Goal: Task Accomplishment & Management: Complete application form

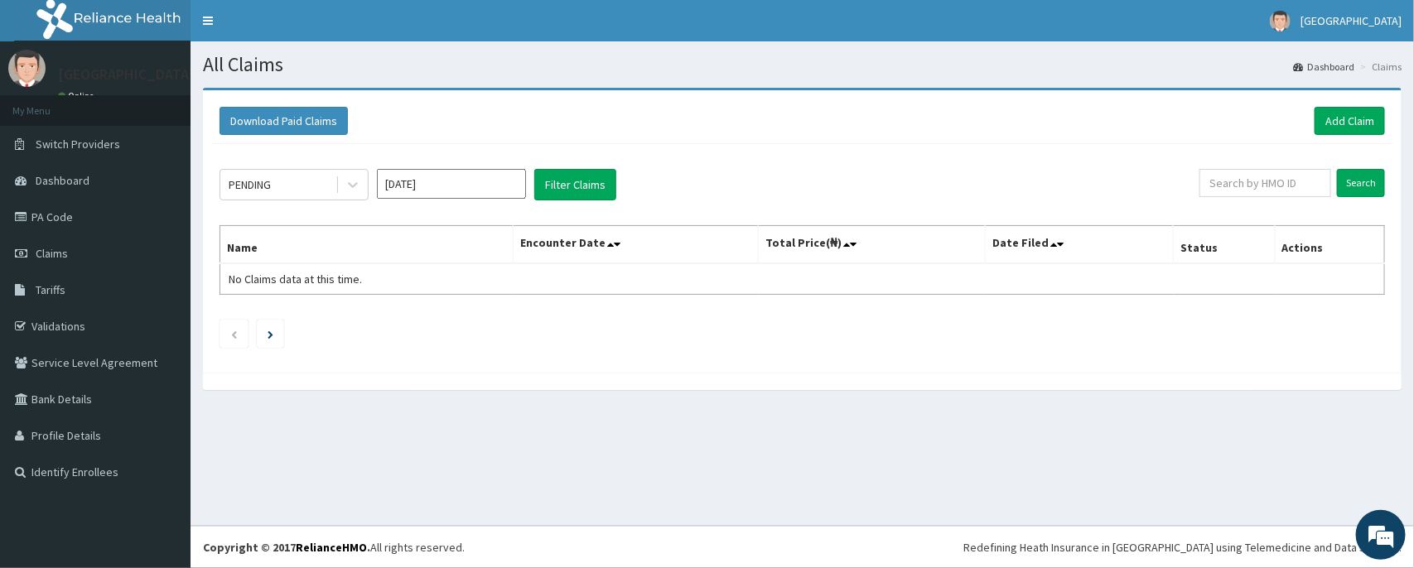
drag, startPoint x: 0, startPoint y: 0, endPoint x: 436, endPoint y: 47, distance: 439.0
click at [35, 262] on link "Claims" at bounding box center [95, 253] width 190 height 36
click at [1338, 112] on link "Add Claim" at bounding box center [1349, 121] width 70 height 28
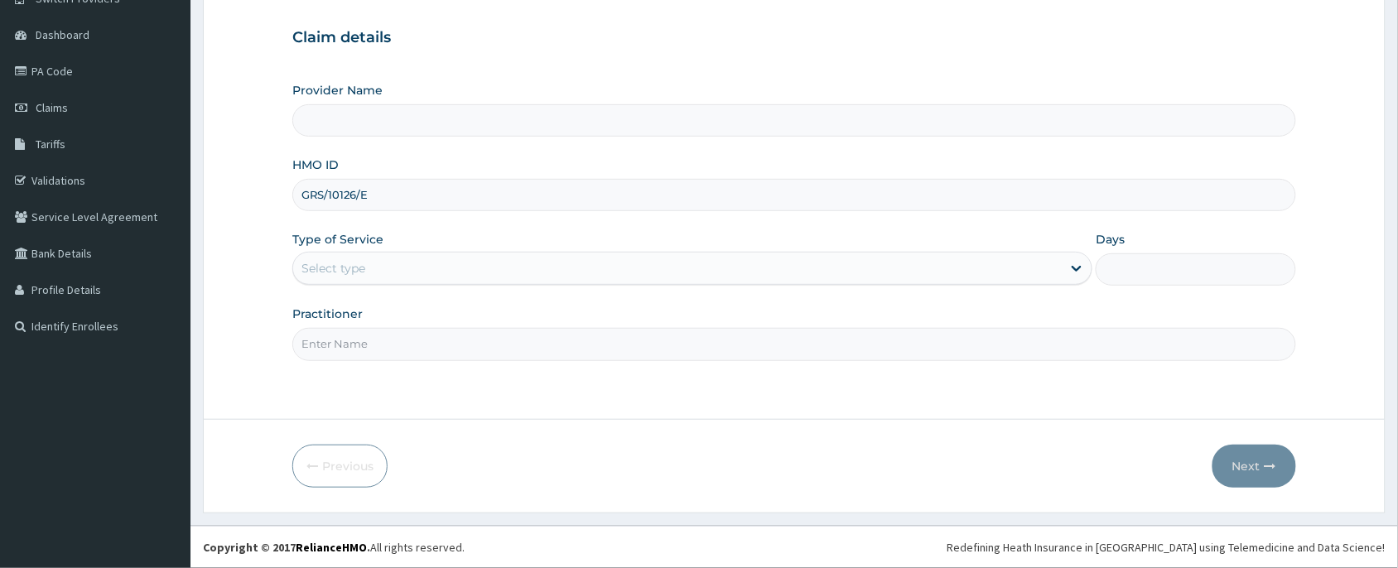
type input "[PERSON_NAME] and [PERSON_NAME][GEOGRAPHIC_DATA]"
type input "GRS/10126/E"
click at [364, 268] on div "Select type" at bounding box center [333, 268] width 64 height 17
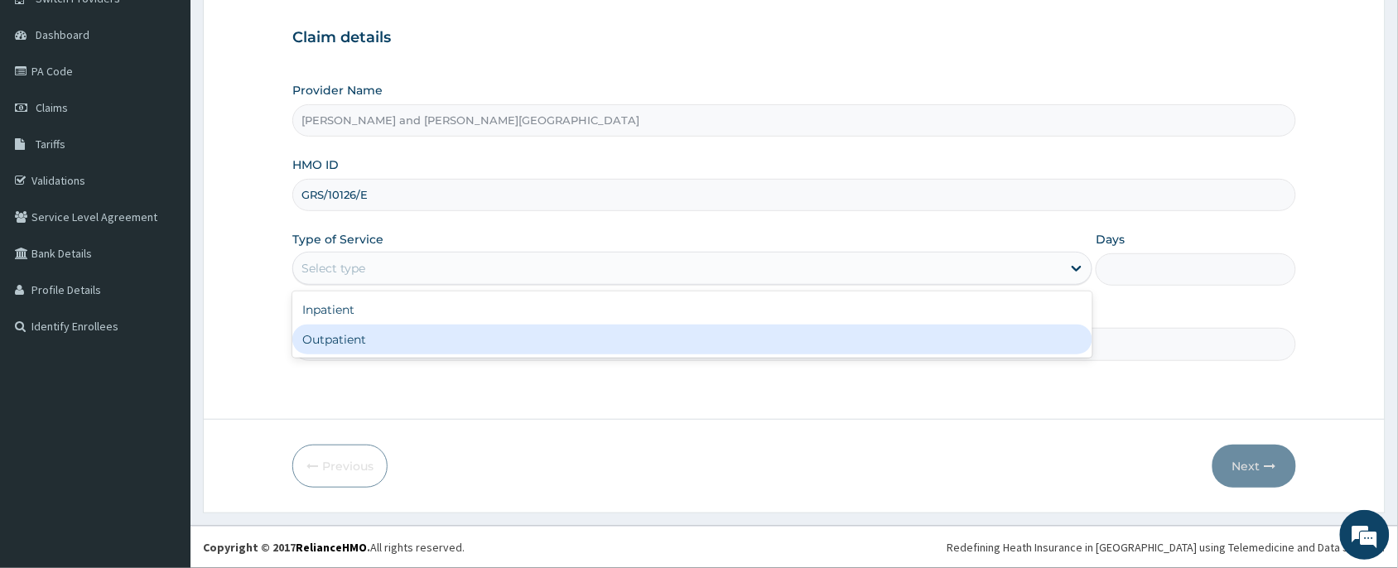
drag, startPoint x: 366, startPoint y: 335, endPoint x: 373, endPoint y: 345, distance: 11.3
click at [369, 338] on div "Outpatient" at bounding box center [692, 340] width 800 height 30
type input "1"
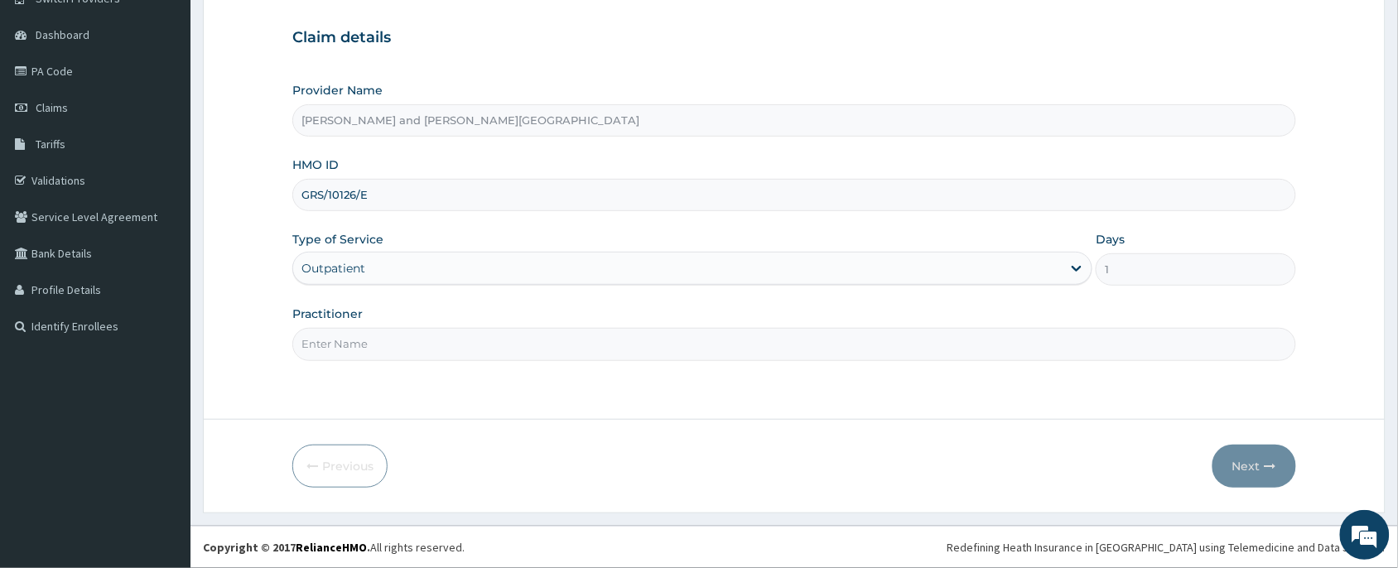
click at [371, 345] on input "Practitioner" at bounding box center [794, 344] width 1004 height 32
type input "DR BIFOM MELWIN"
click at [1263, 479] on button "Next" at bounding box center [1254, 466] width 84 height 43
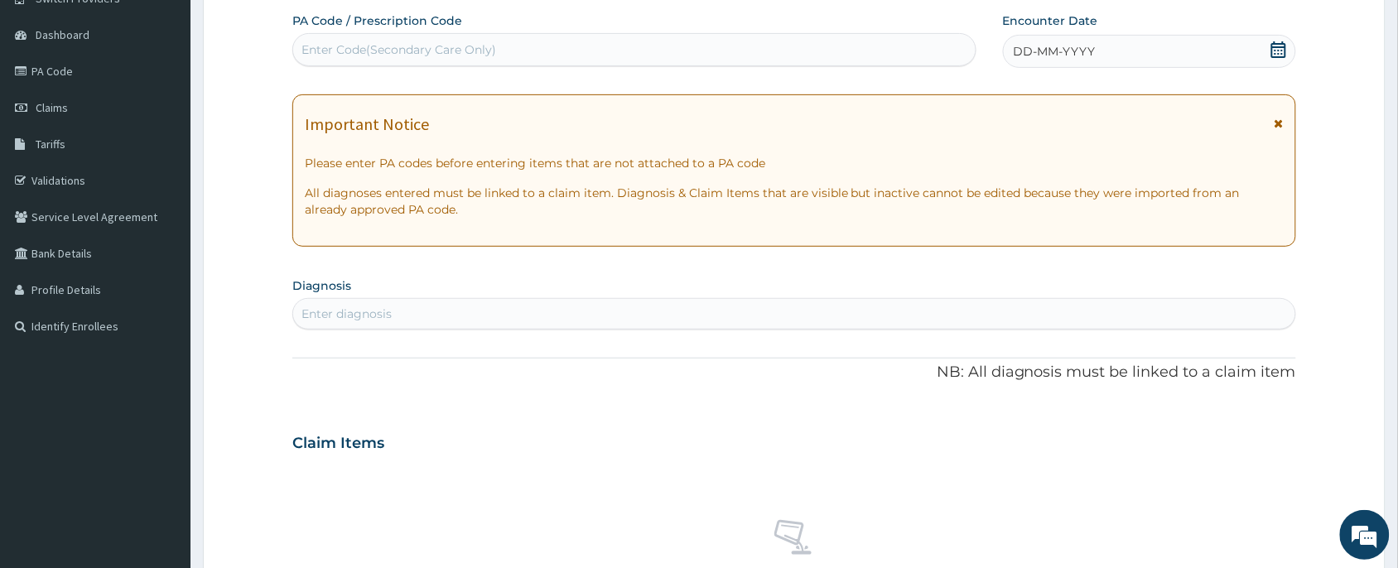
drag, startPoint x: 1281, startPoint y: 54, endPoint x: 926, endPoint y: 320, distance: 443.7
click at [1286, 47] on icon at bounding box center [1278, 49] width 17 height 17
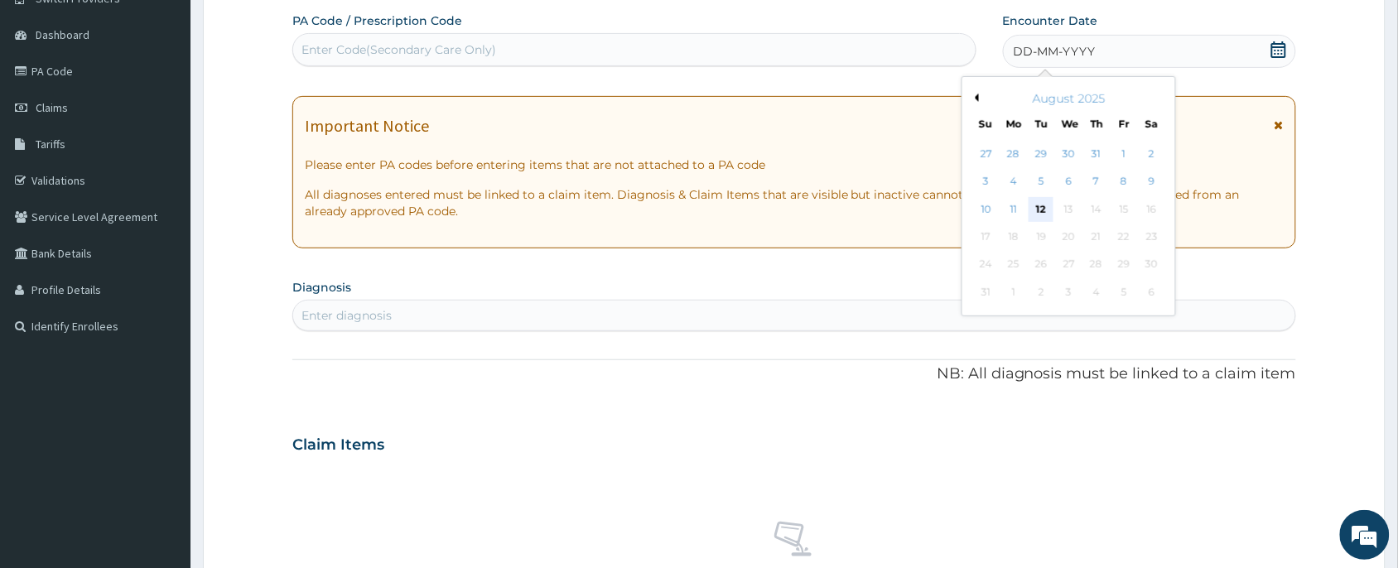
click at [1031, 204] on div "12" at bounding box center [1041, 209] width 25 height 25
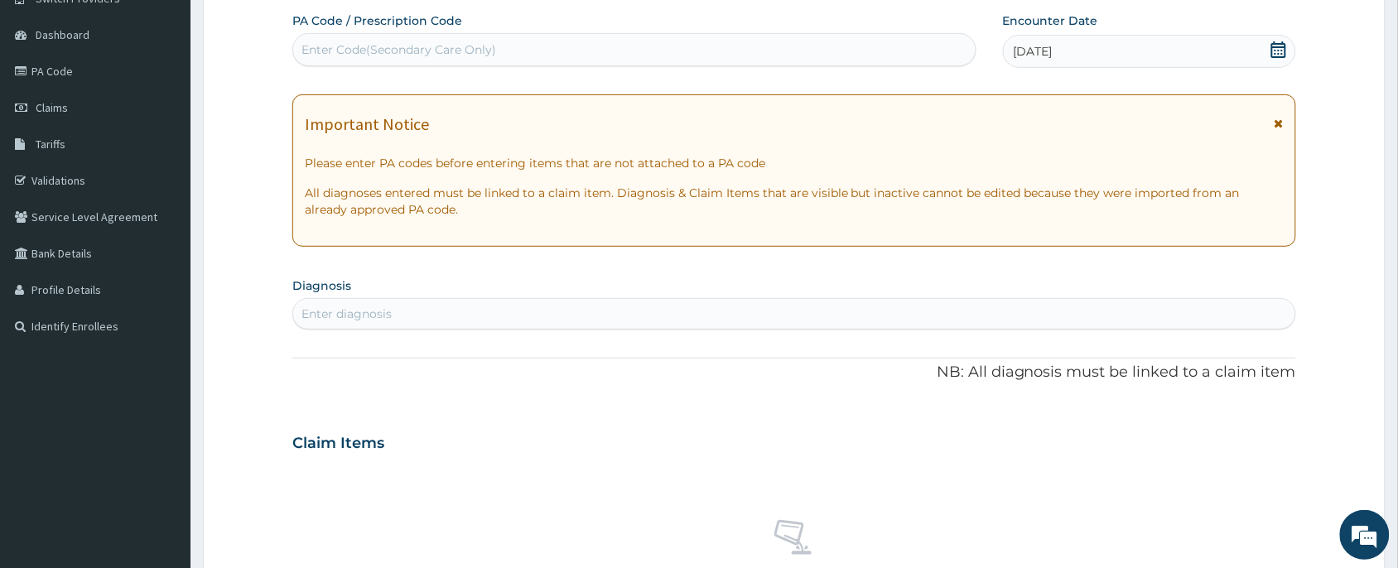
click at [473, 303] on div "Enter diagnosis" at bounding box center [794, 314] width 1002 height 27
type input "OTITIS"
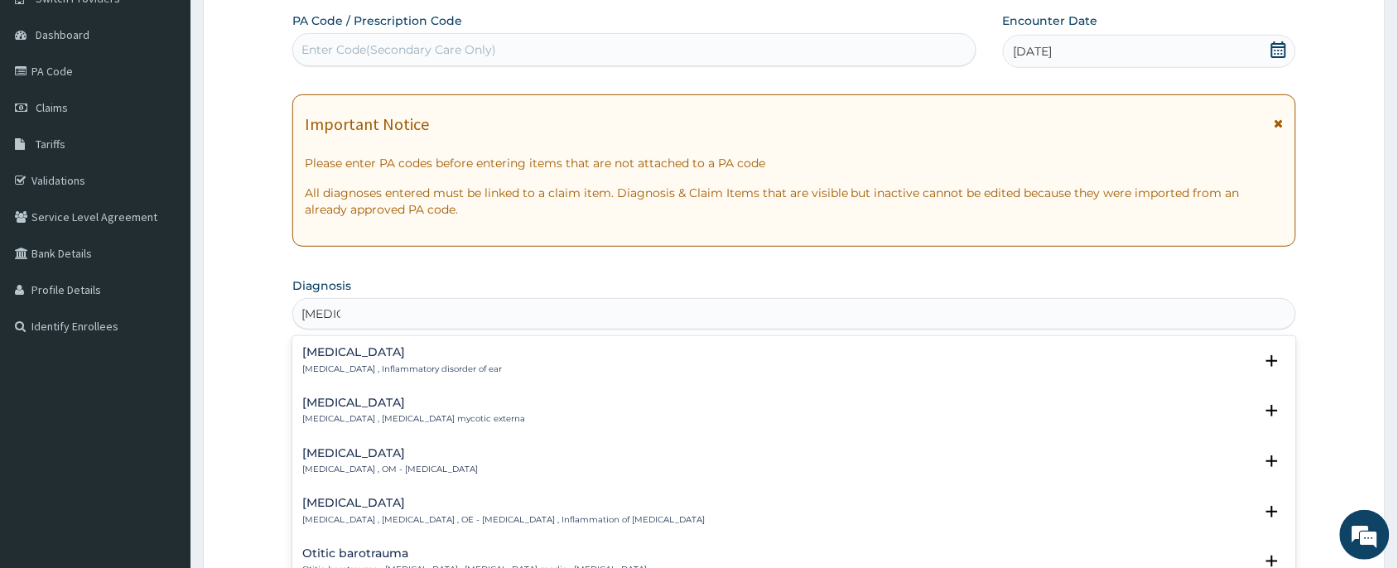
click at [389, 518] on p "Swimmer's ear , Otitis externa , OE - Otitis externa , Inflammation of ear canal" at bounding box center [503, 520] width 402 height 12
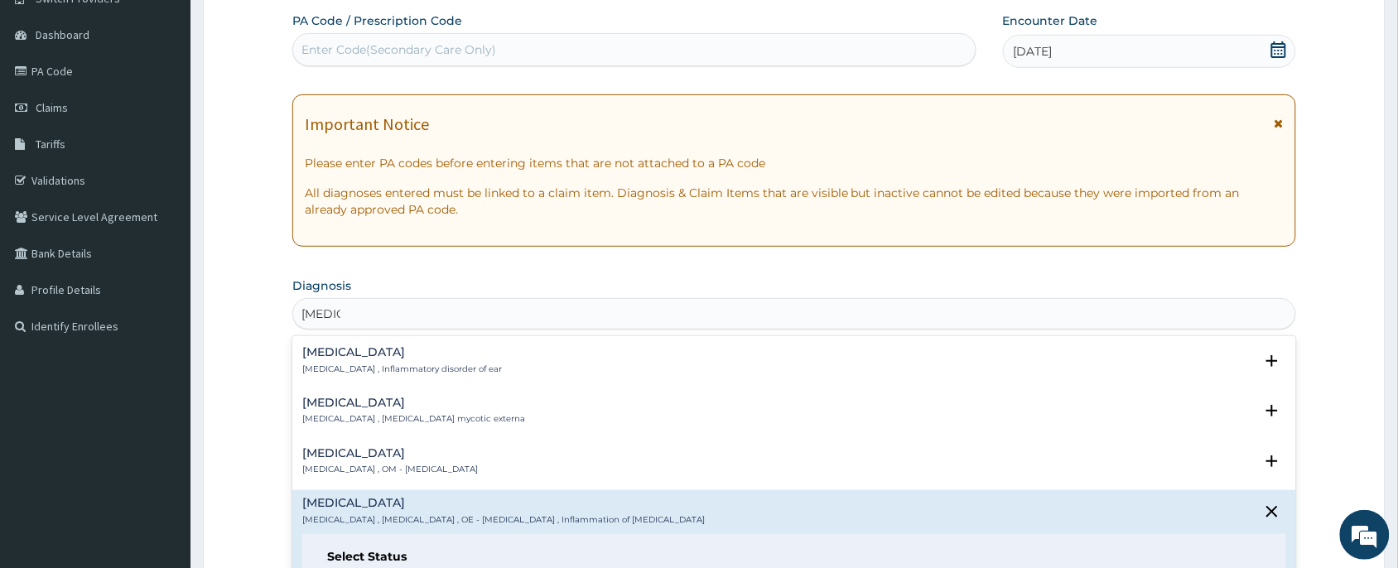
scroll to position [248, 0]
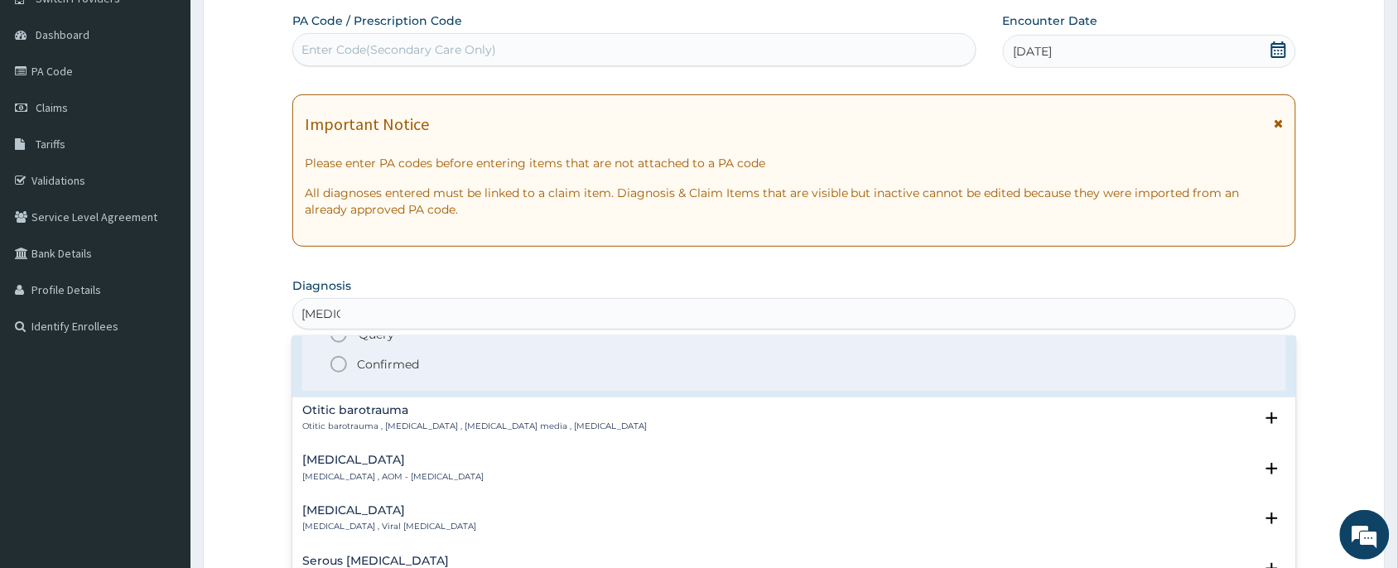
click at [445, 371] on span "Confirmed" at bounding box center [795, 364] width 933 height 20
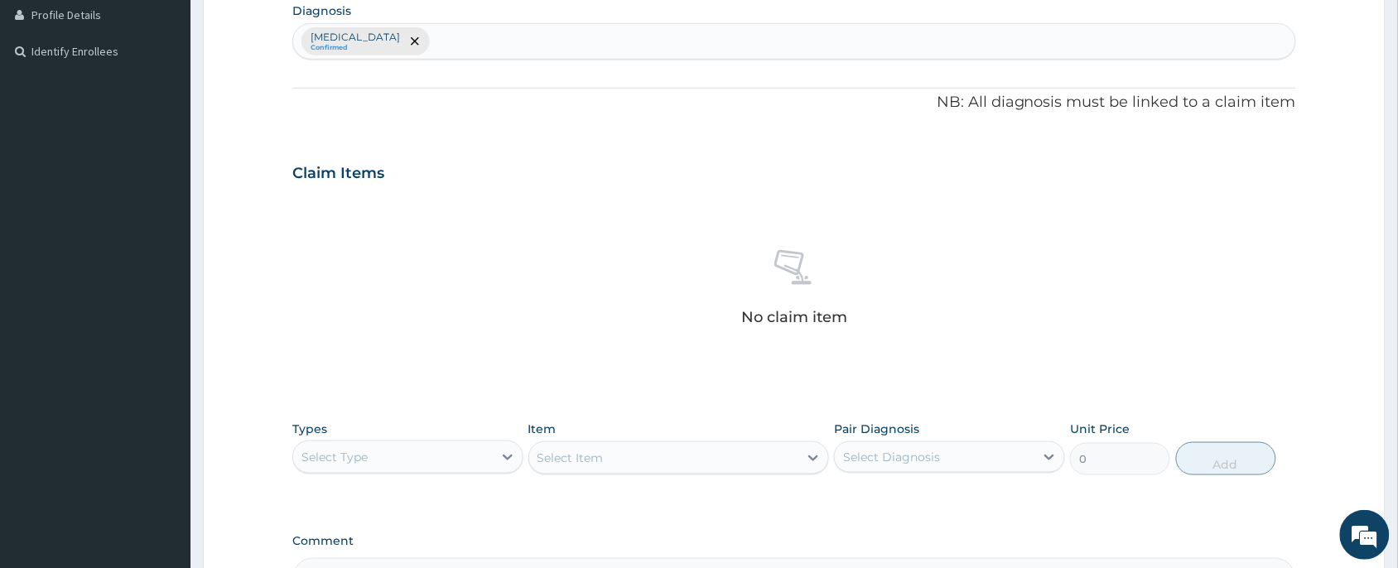
scroll to position [518, 0]
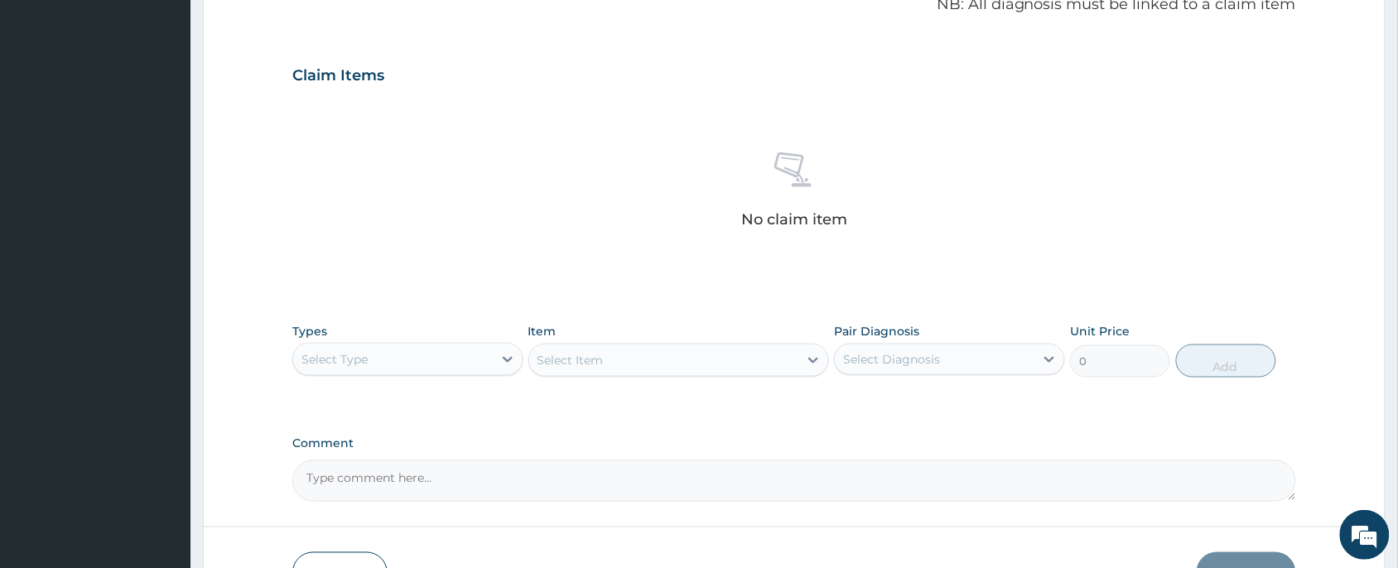
click at [461, 363] on div "Select Type" at bounding box center [393, 359] width 200 height 27
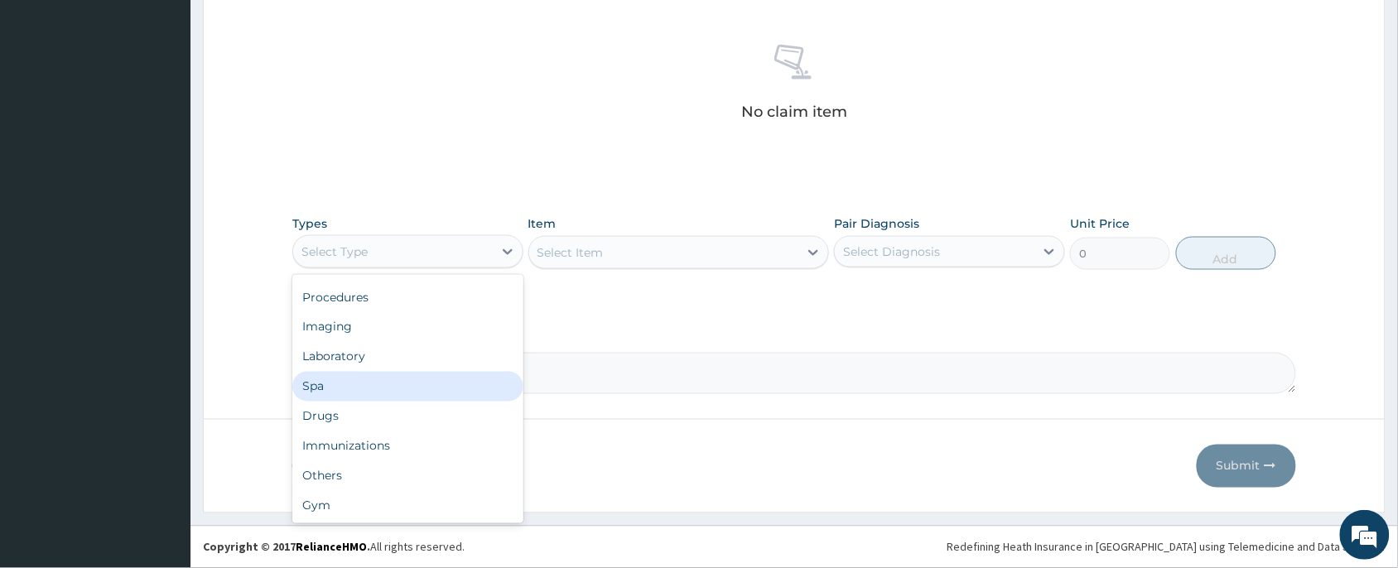
scroll to position [0, 0]
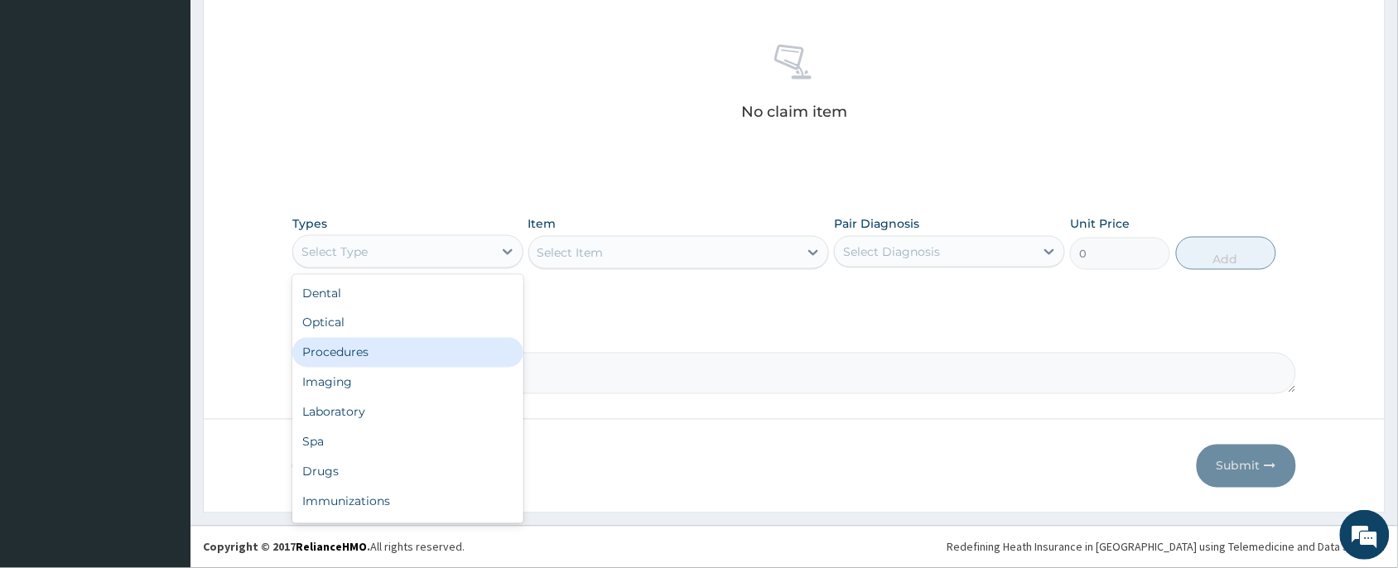
click at [387, 361] on div "Procedures" at bounding box center [407, 353] width 231 height 30
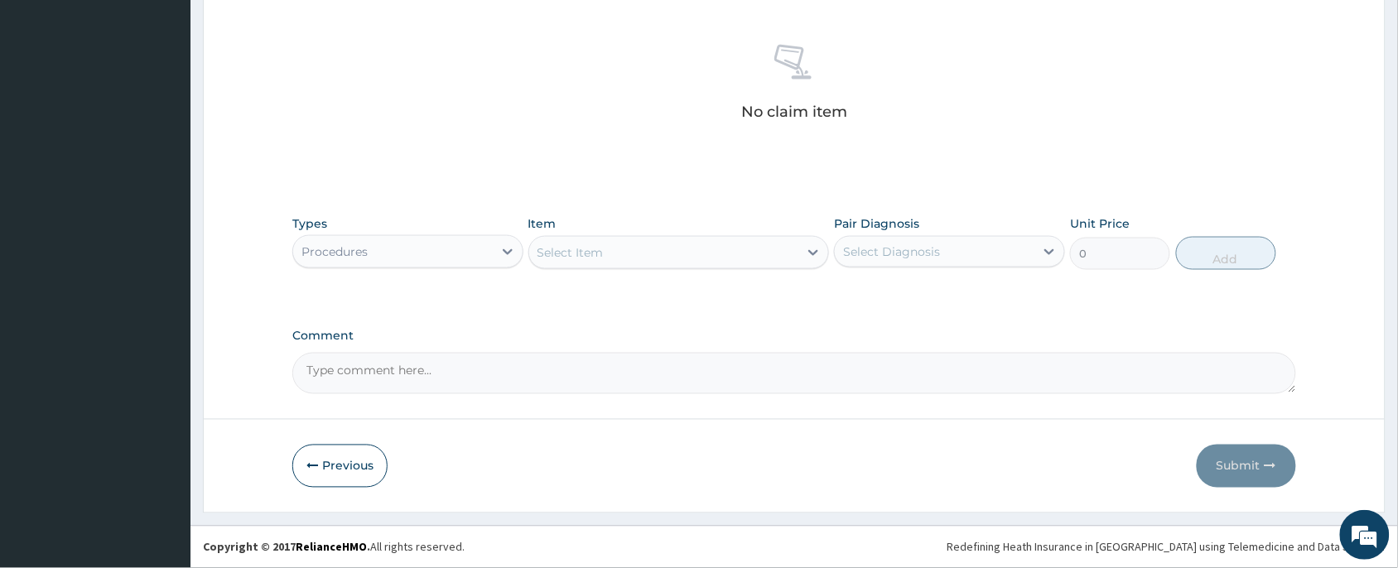
click at [624, 254] on div "Select Item" at bounding box center [664, 252] width 270 height 27
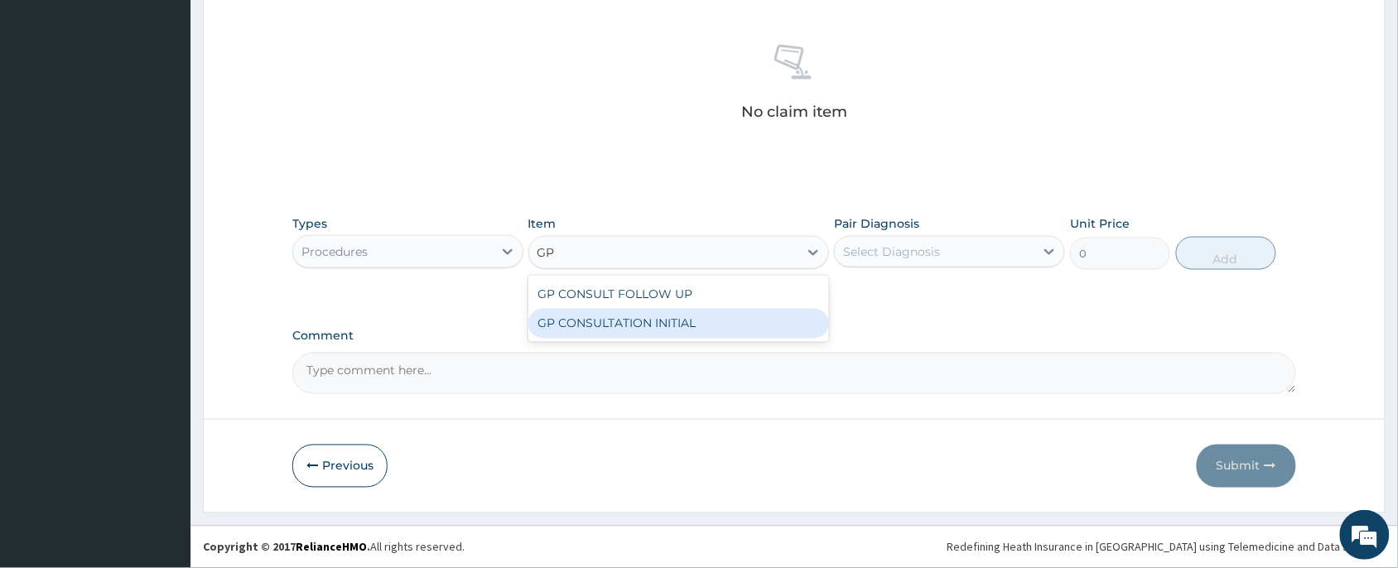
type input "GP"
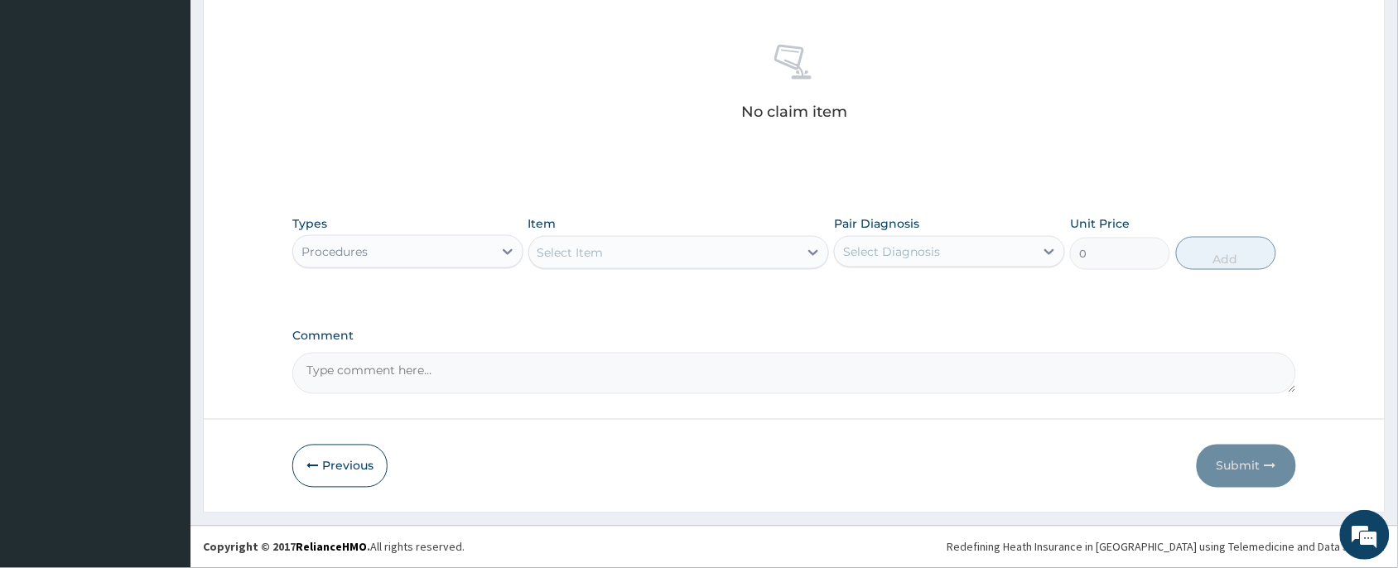
click at [739, 342] on label "Comment" at bounding box center [794, 337] width 1004 height 14
click at [739, 353] on textarea "Comment" at bounding box center [794, 373] width 1004 height 41
drag, startPoint x: 692, startPoint y: 219, endPoint x: 693, endPoint y: 253, distance: 33.2
click at [692, 218] on div "Item Select Item" at bounding box center [678, 242] width 301 height 55
click at [683, 246] on div "Select Item" at bounding box center [664, 252] width 270 height 27
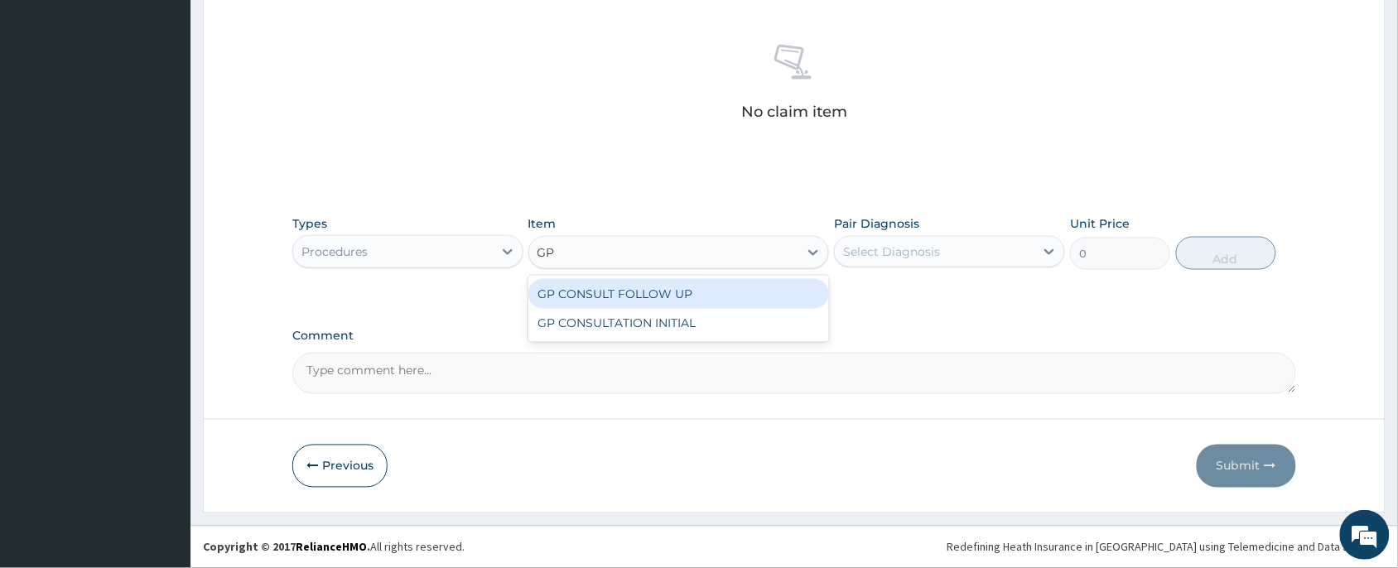
type input "GP"
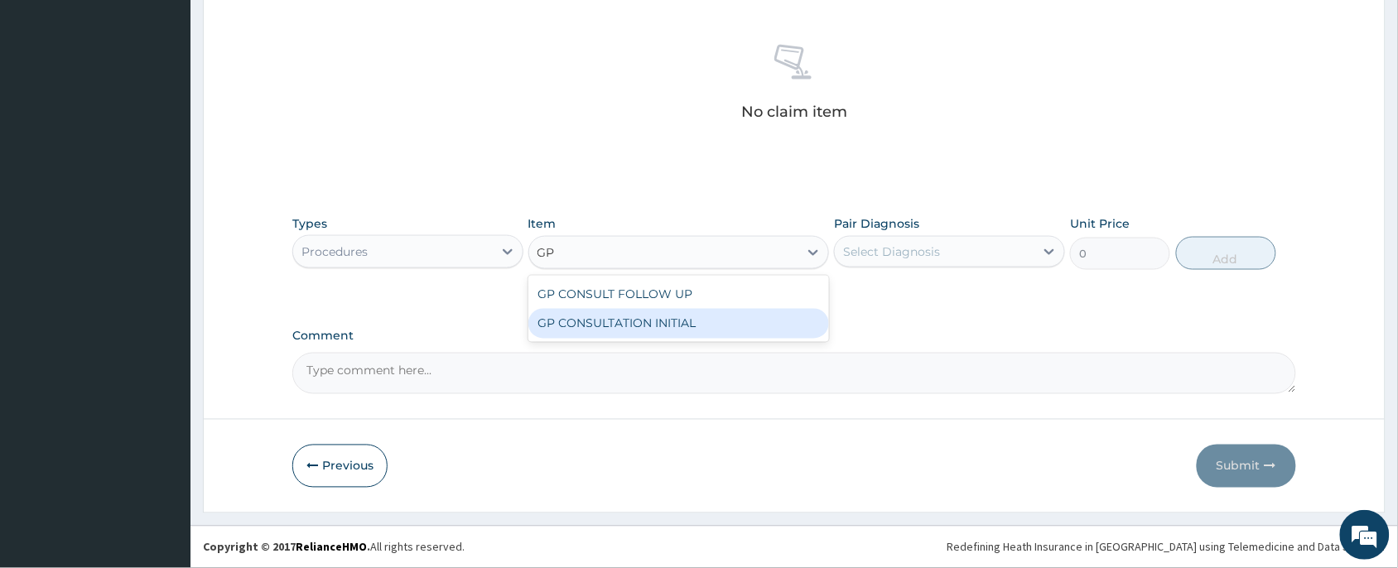
click at [589, 325] on div "GP CONSULTATION INITIAL" at bounding box center [678, 324] width 301 height 30
type input "2000"
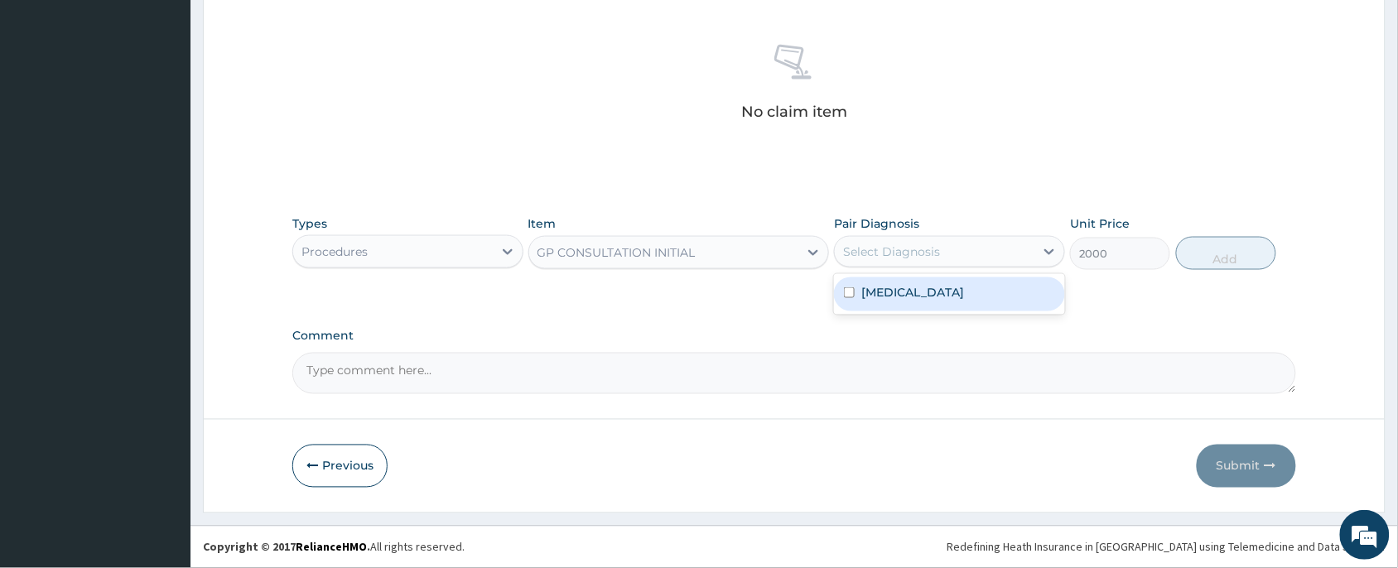
click at [1032, 253] on div "Select Diagnosis" at bounding box center [935, 252] width 200 height 27
click at [991, 298] on div "Otitis externa" at bounding box center [949, 294] width 231 height 34
checkbox input "true"
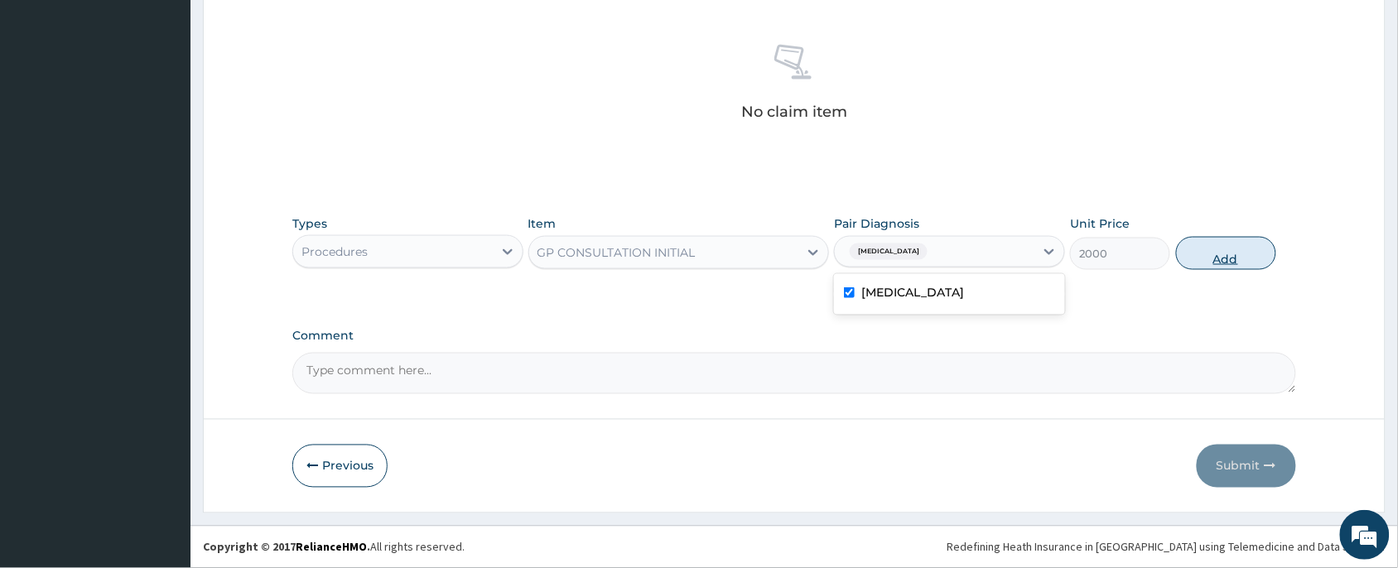
click at [1195, 250] on button "Add" at bounding box center [1226, 253] width 100 height 33
type input "0"
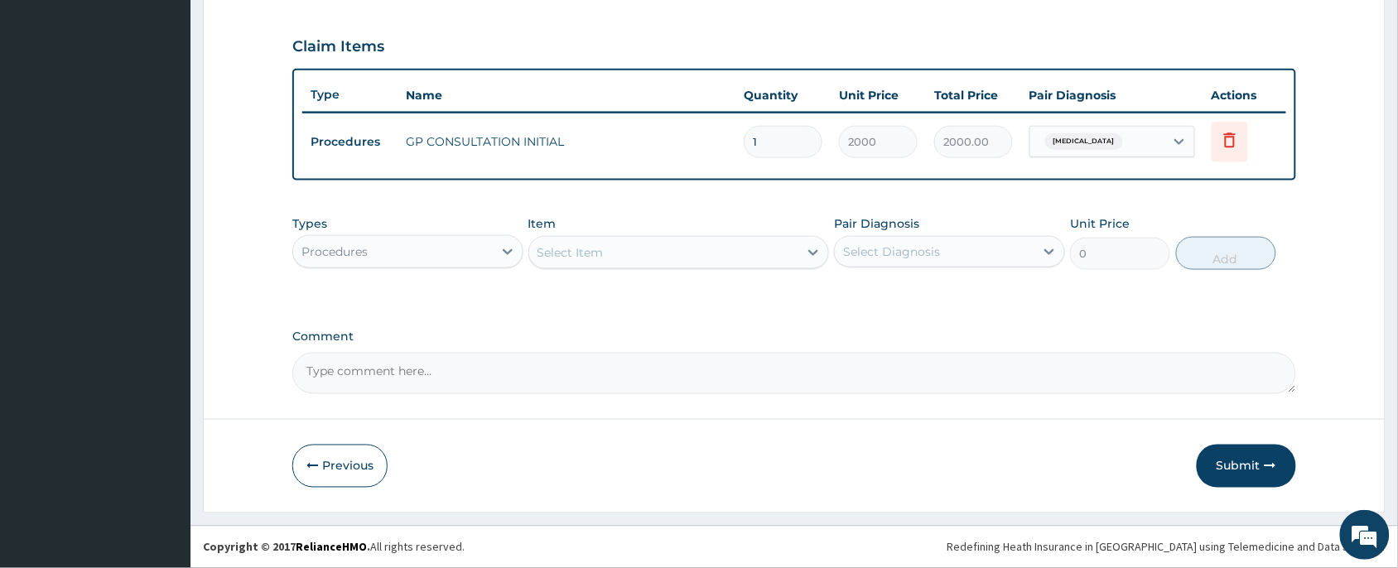
scroll to position [547, 0]
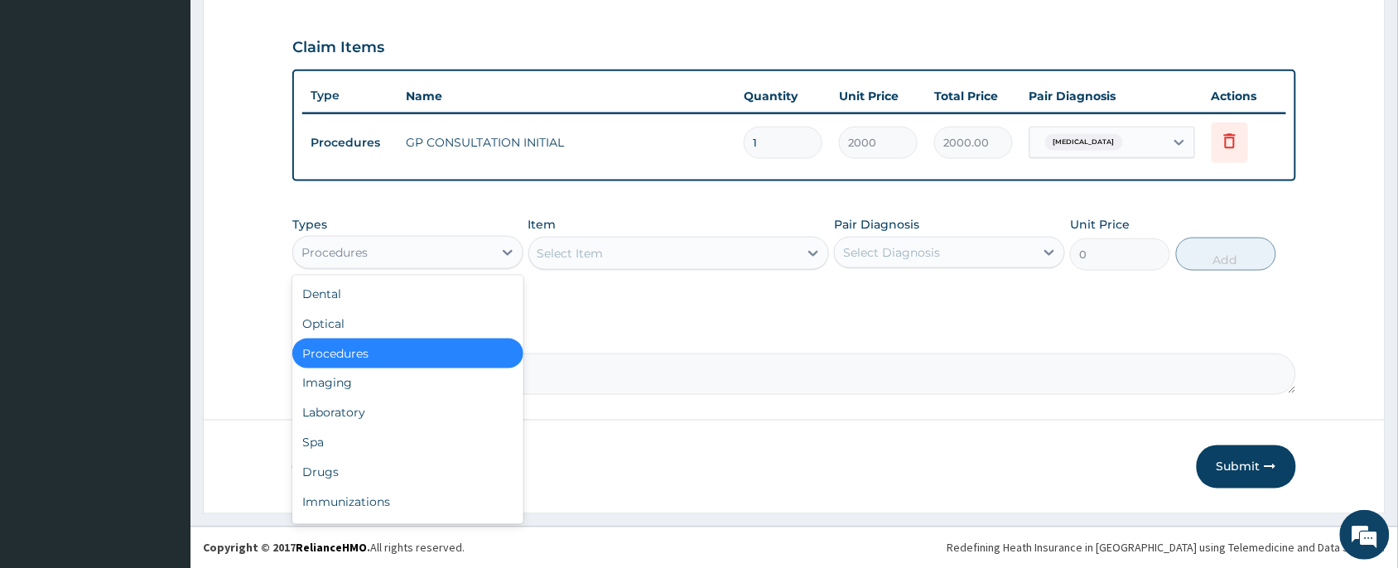
click at [396, 258] on div "Procedures" at bounding box center [393, 252] width 200 height 27
click at [340, 464] on div "Drugs" at bounding box center [407, 473] width 231 height 30
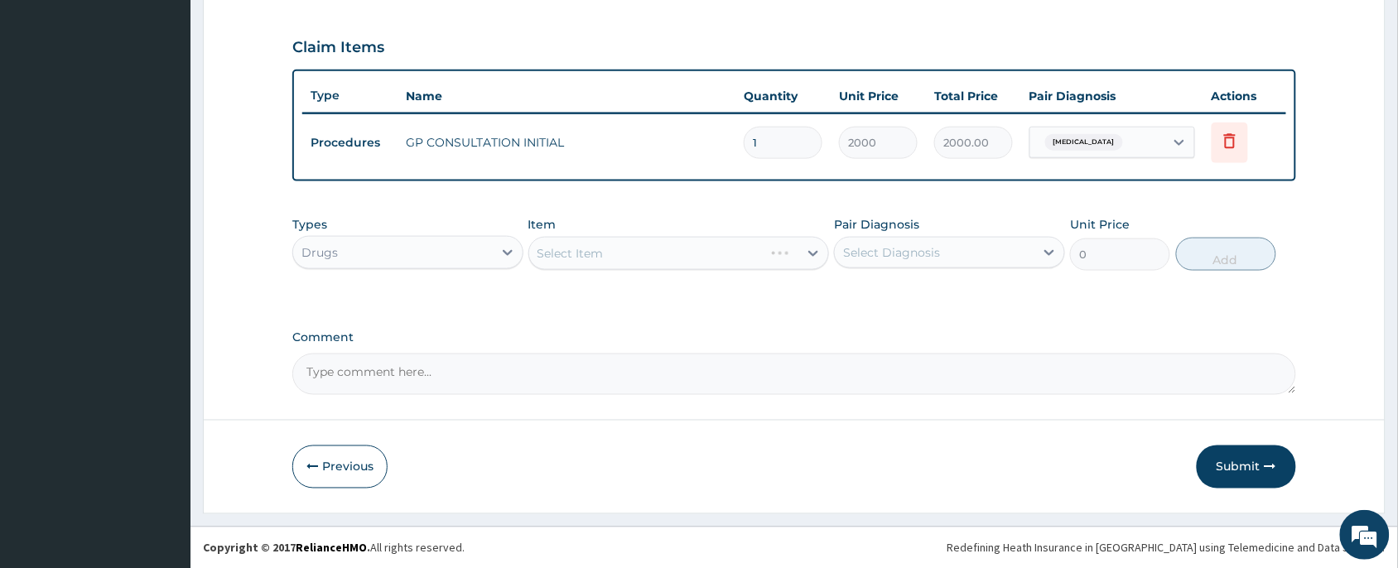
click at [592, 251] on div "Select Item" at bounding box center [678, 253] width 301 height 33
click at [667, 263] on div "Select Item" at bounding box center [678, 253] width 301 height 33
click at [658, 247] on div "Select Item" at bounding box center [678, 253] width 301 height 33
click at [642, 249] on div "Select Item" at bounding box center [664, 253] width 270 height 27
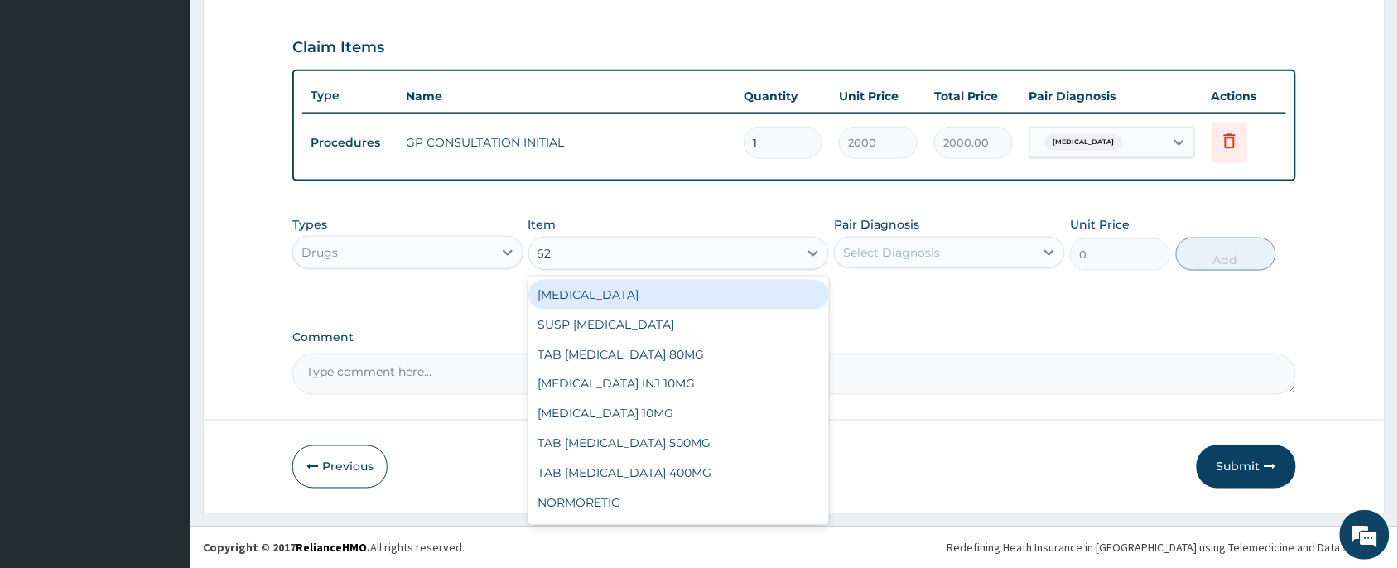
type input "625"
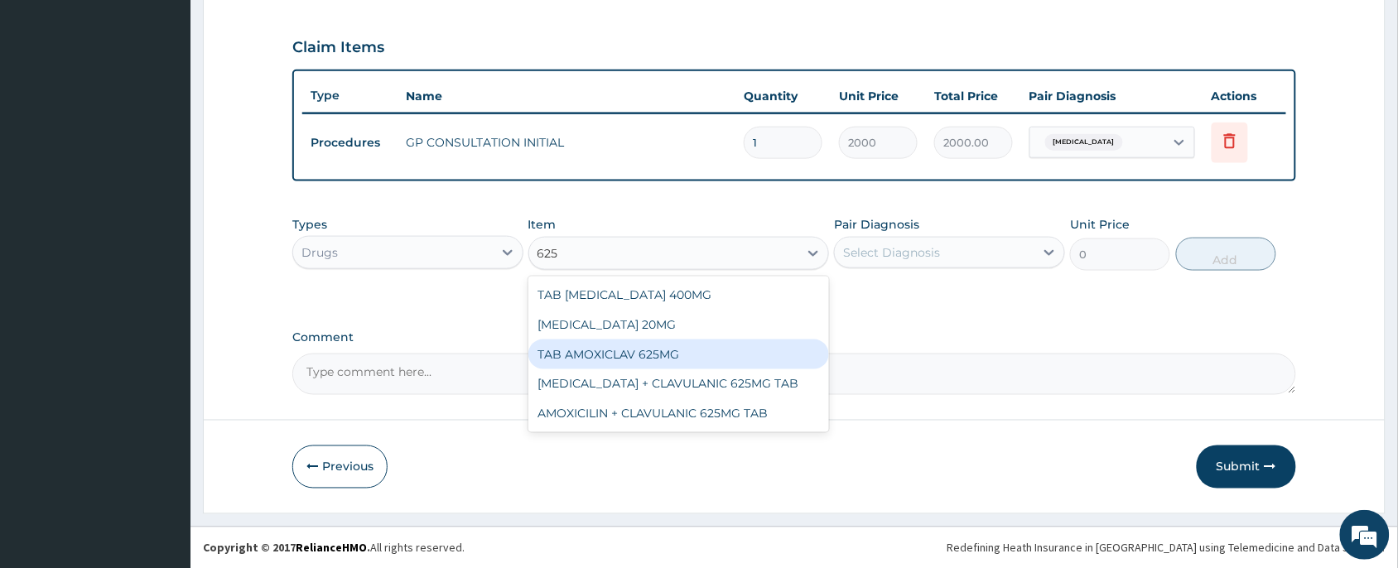
click at [656, 362] on div "TAB AMOXICLAV 625MG" at bounding box center [678, 355] width 301 height 30
type input "260"
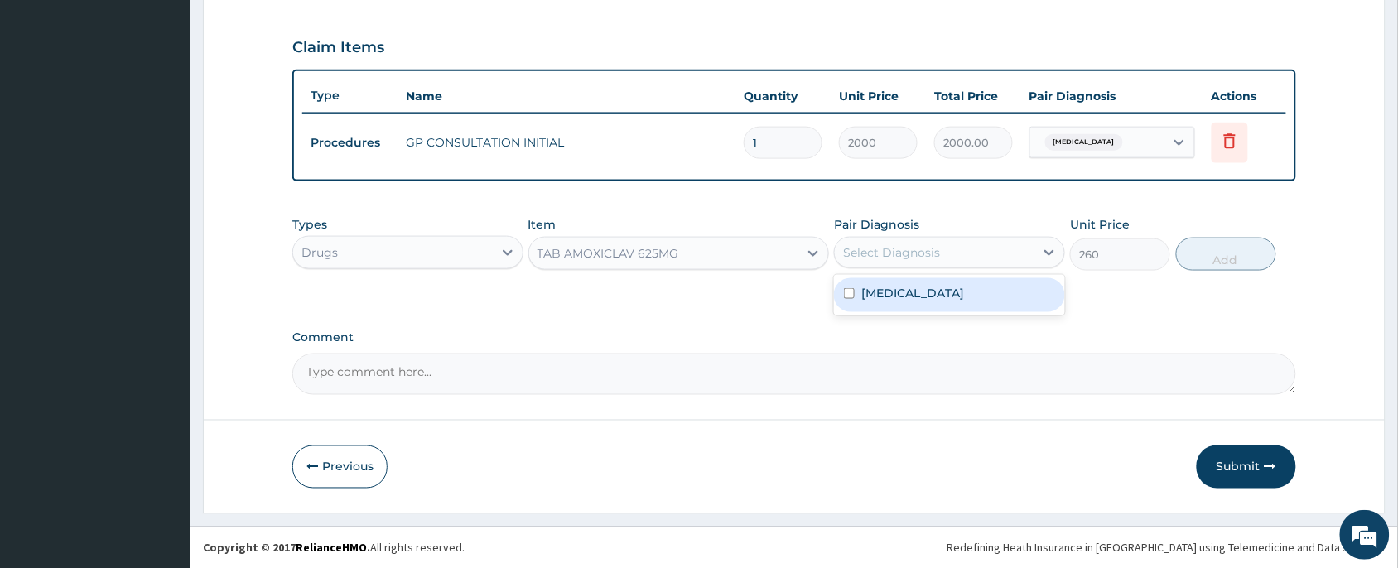
click at [913, 255] on div "Select Diagnosis" at bounding box center [891, 252] width 97 height 17
click at [905, 300] on label "Otitis externa" at bounding box center [912, 293] width 103 height 17
checkbox input "true"
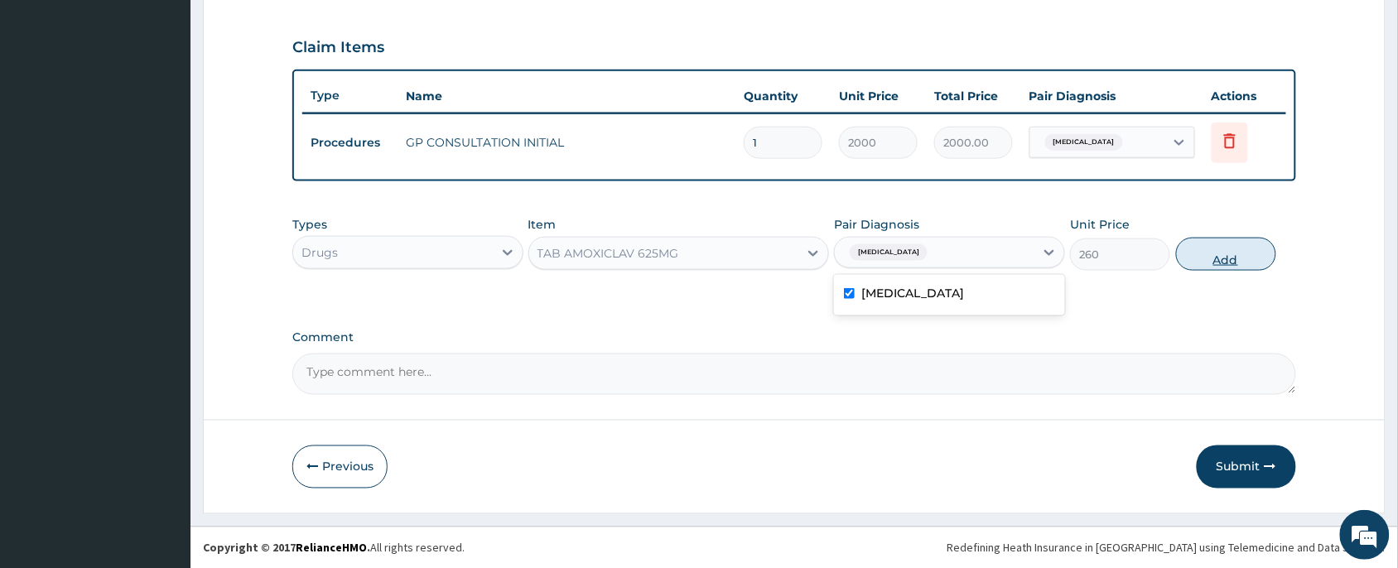
click at [1207, 247] on button "Add" at bounding box center [1226, 254] width 100 height 33
type input "0"
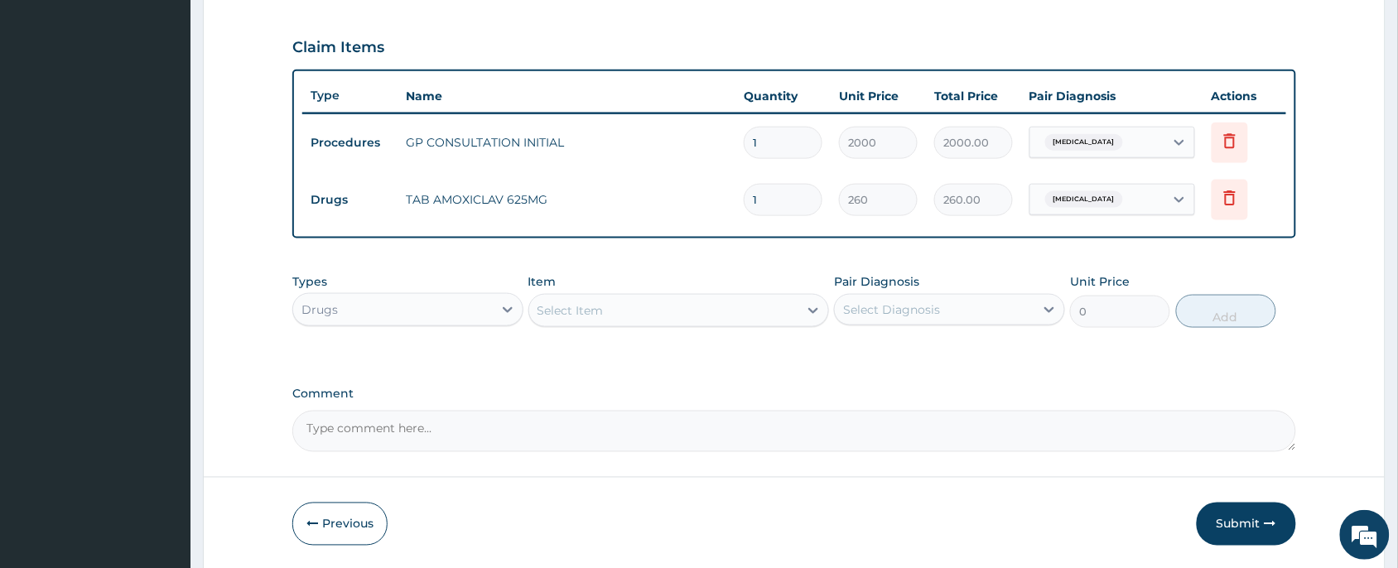
type input "10"
type input "2600.00"
type input "10"
click at [588, 307] on div "Select Item" at bounding box center [570, 310] width 66 height 17
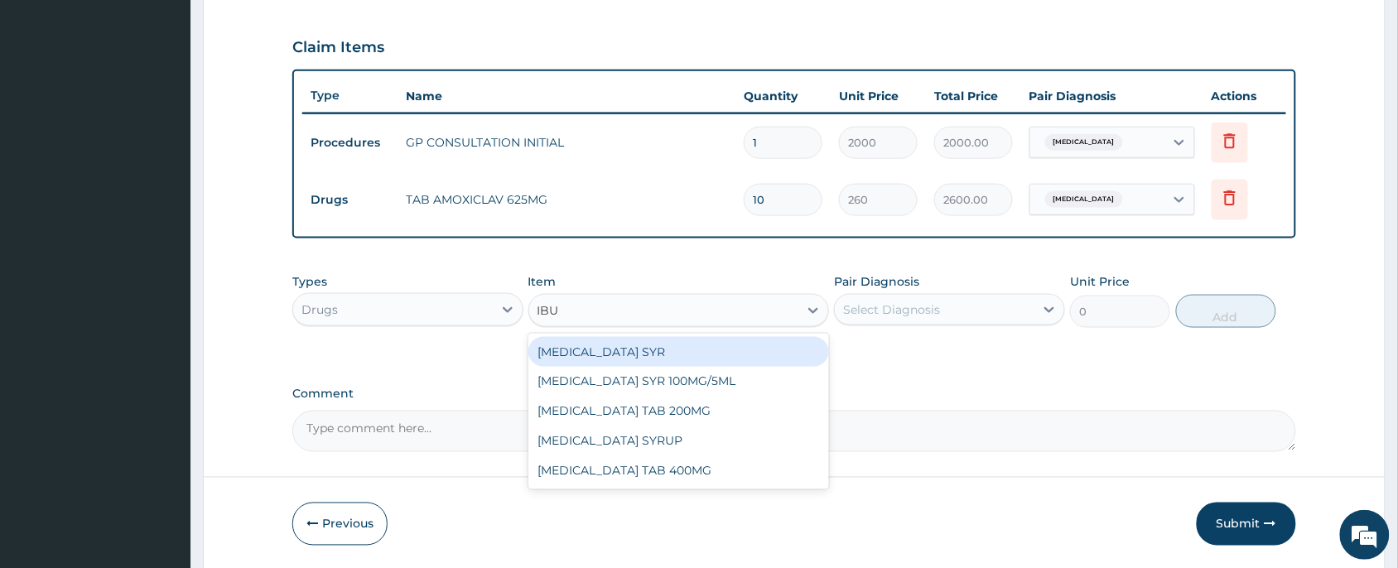
type input "IBUP"
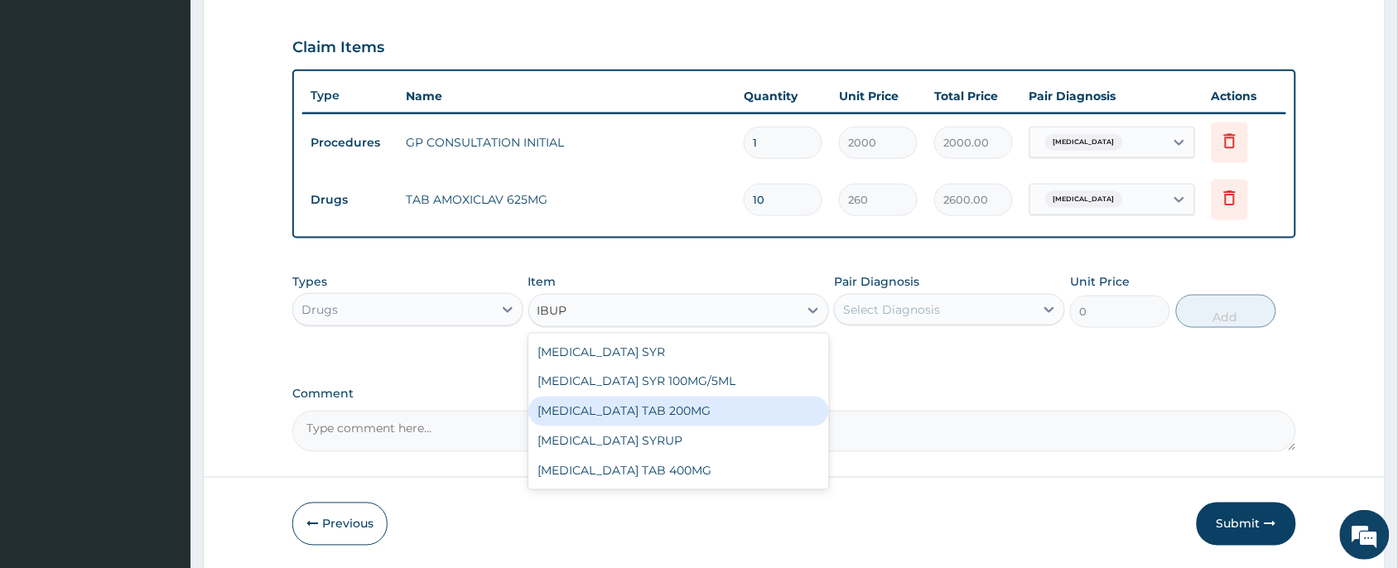
click at [661, 407] on div "IBUPROFEN TAB 200MG" at bounding box center [678, 412] width 301 height 30
type input "12.5"
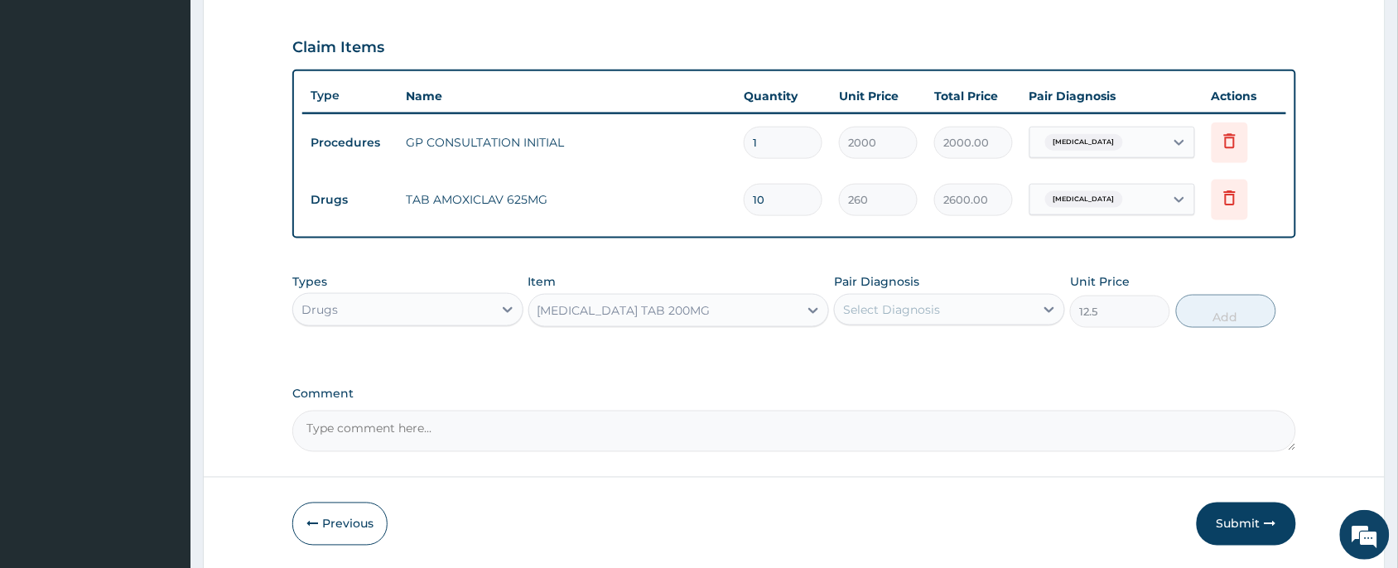
click at [865, 304] on div "Select Diagnosis" at bounding box center [891, 309] width 97 height 17
click at [904, 345] on label "Otitis externa" at bounding box center [912, 350] width 103 height 17
checkbox input "true"
click at [1239, 316] on button "Add" at bounding box center [1226, 311] width 100 height 33
type input "0"
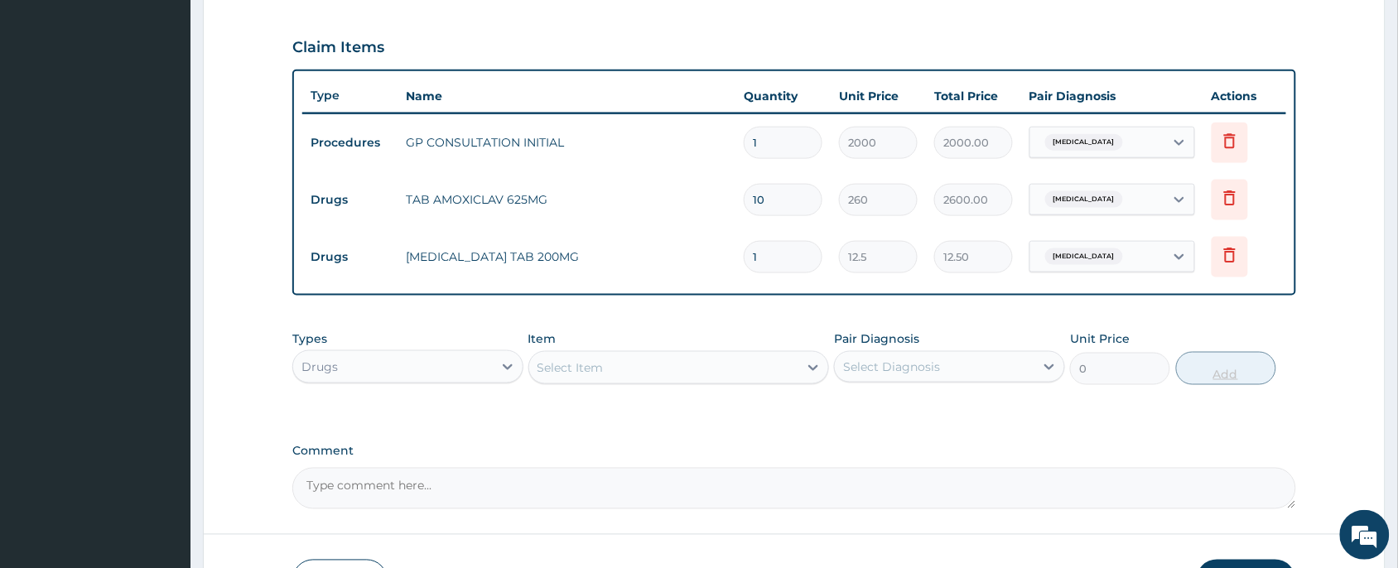
type input "0.00"
type input "8"
type input "100.00"
type input "0.00"
type input "9"
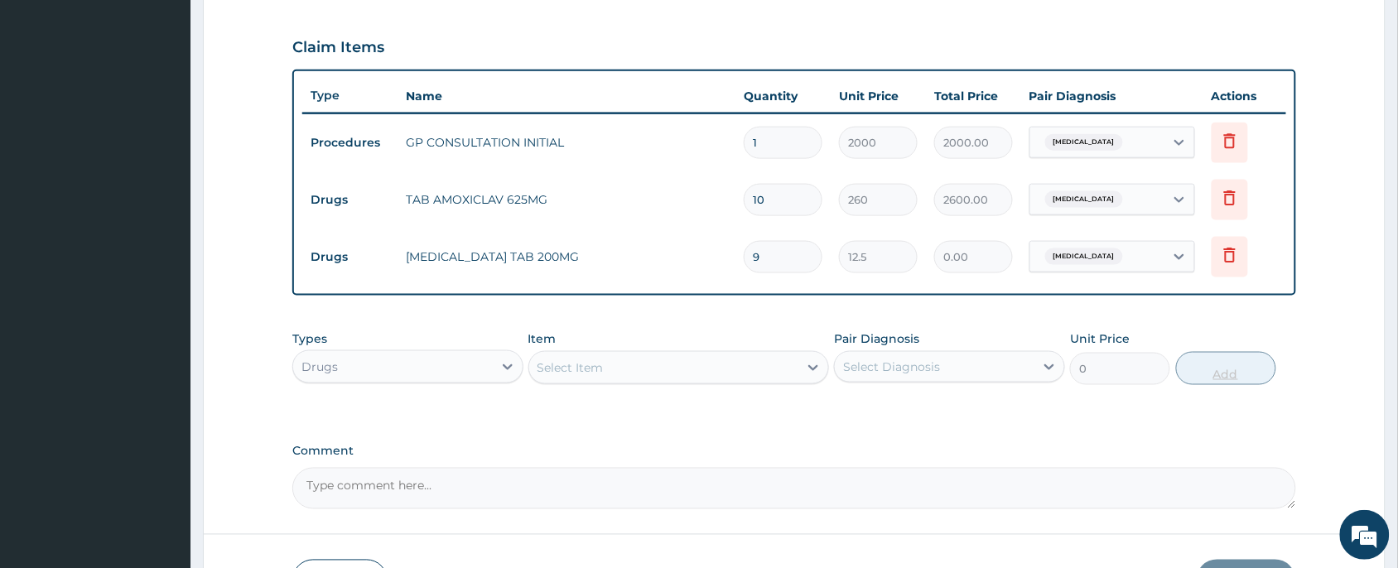
type input "112.50"
type input "9"
click at [677, 356] on div "Select Item" at bounding box center [664, 367] width 270 height 27
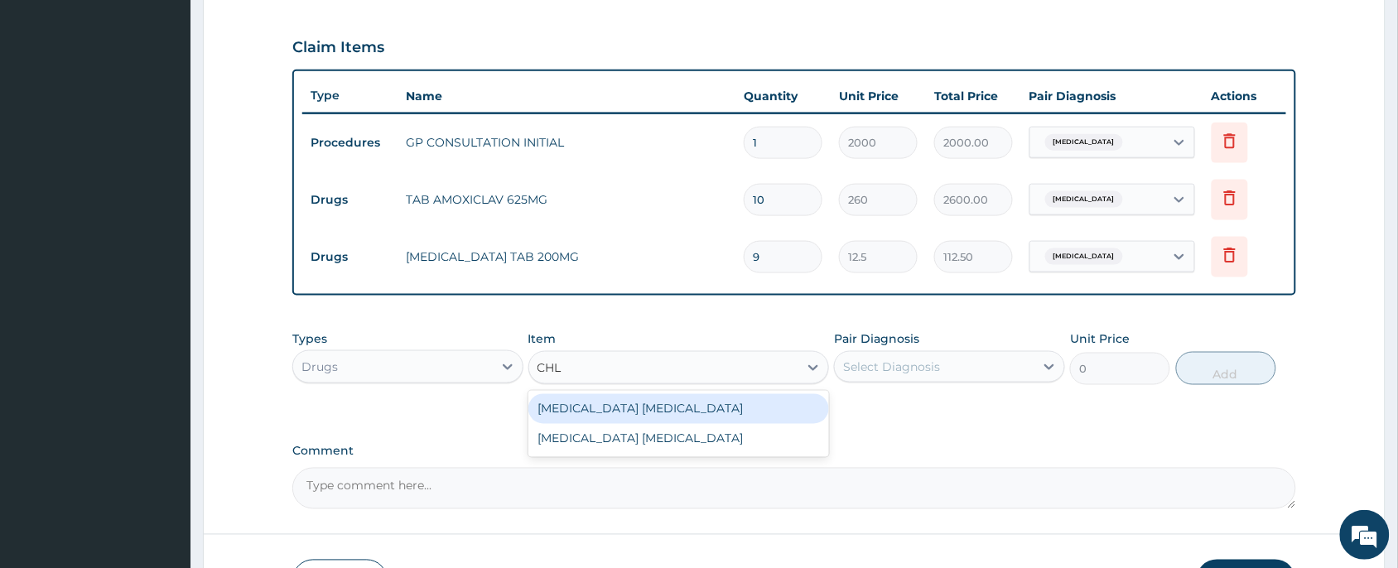
type input "CHLO"
click at [758, 411] on div "CHLORAMPHENICOL EAR DROP" at bounding box center [678, 409] width 301 height 30
type input "400"
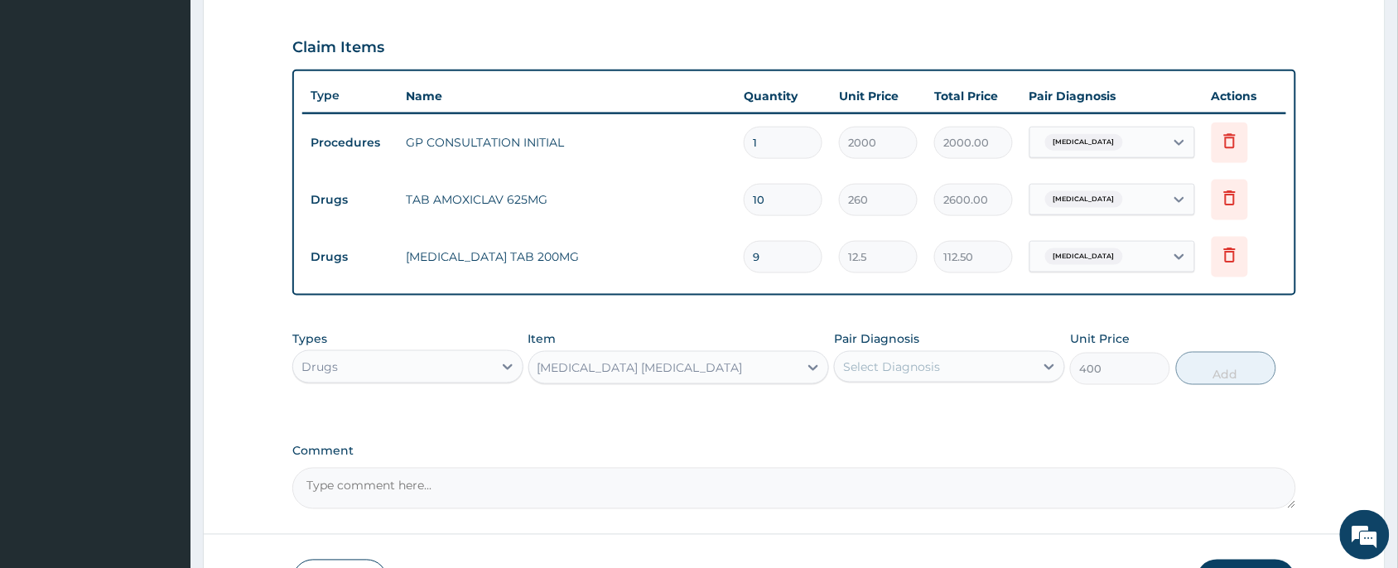
click at [843, 381] on div "Select Diagnosis" at bounding box center [949, 366] width 231 height 31
click at [865, 377] on div "Select Diagnosis" at bounding box center [935, 367] width 200 height 27
click at [884, 407] on label "Otitis externa" at bounding box center [912, 407] width 103 height 17
checkbox input "true"
click at [1243, 369] on button "Add" at bounding box center [1226, 368] width 100 height 33
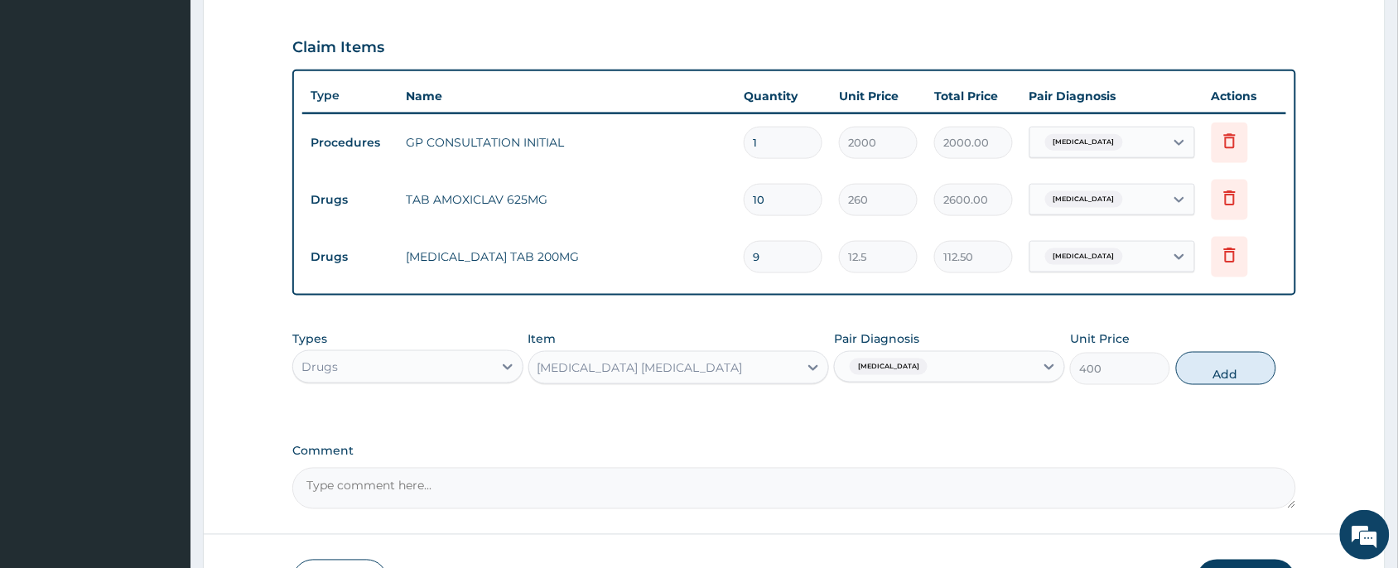
type input "0"
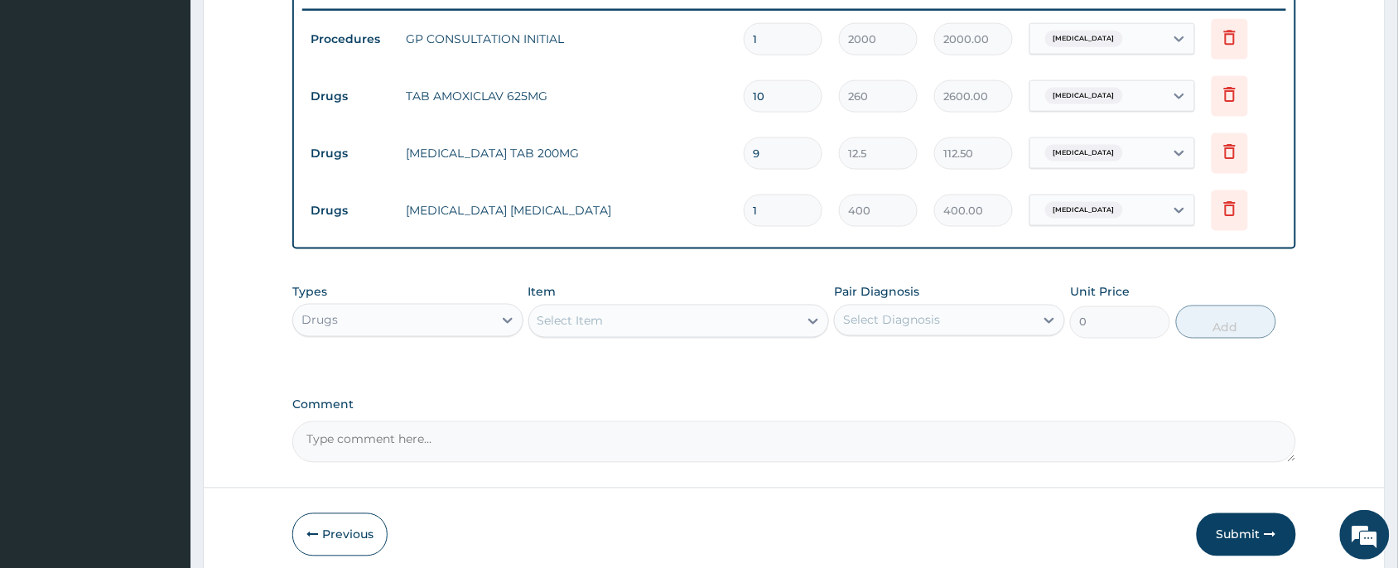
scroll to position [594, 0]
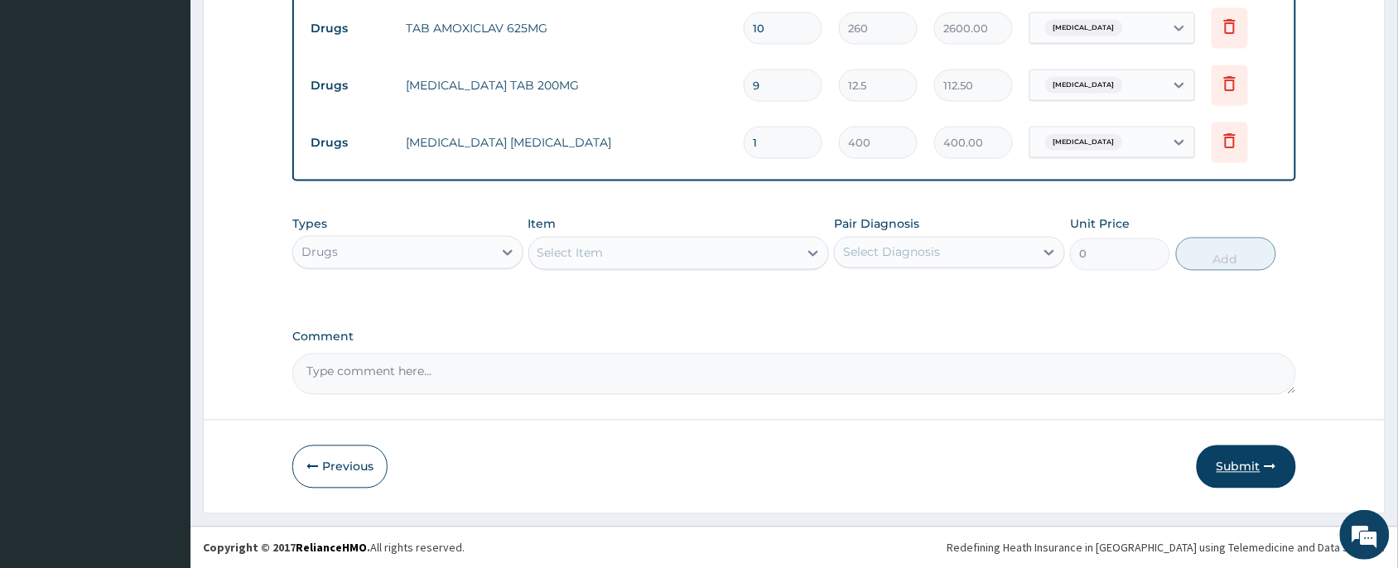
click at [1270, 470] on icon "button" at bounding box center [1271, 467] width 12 height 12
